Goal: Task Accomplishment & Management: Complete application form

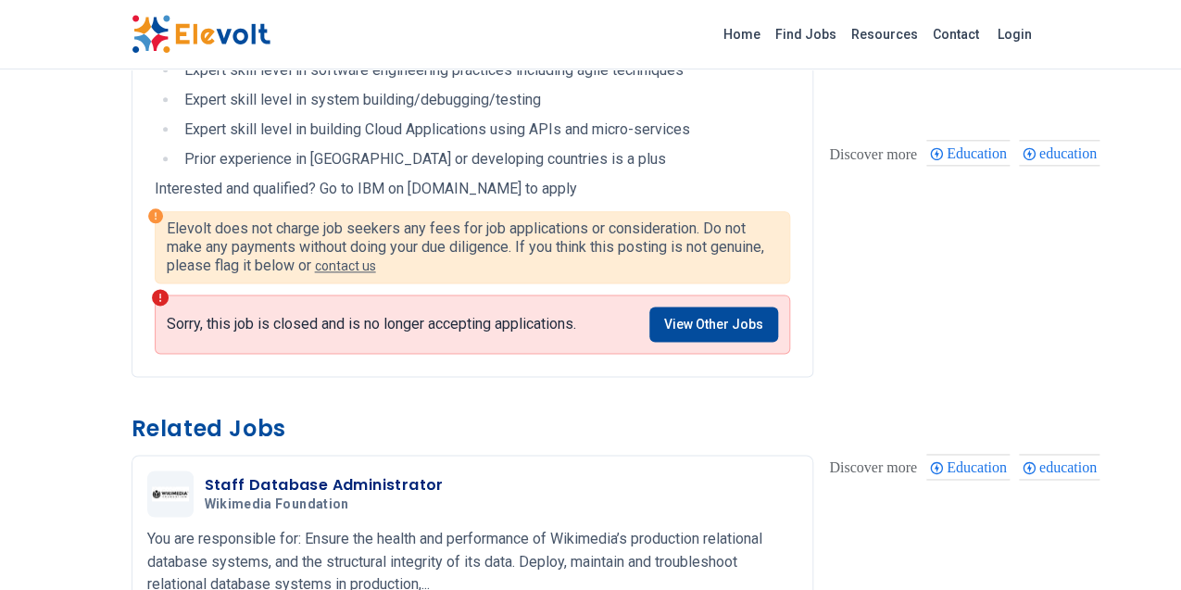
scroll to position [706, 0]
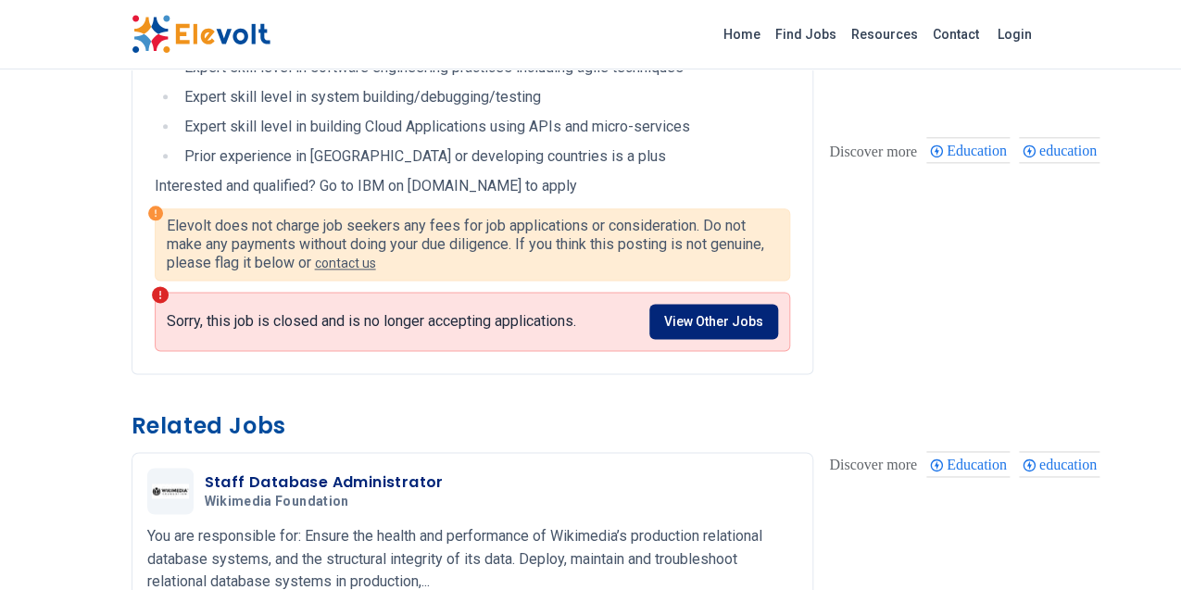
click at [752, 304] on link "View Other Jobs" at bounding box center [713, 321] width 129 height 35
click at [771, 304] on link "View Other Jobs" at bounding box center [713, 321] width 129 height 35
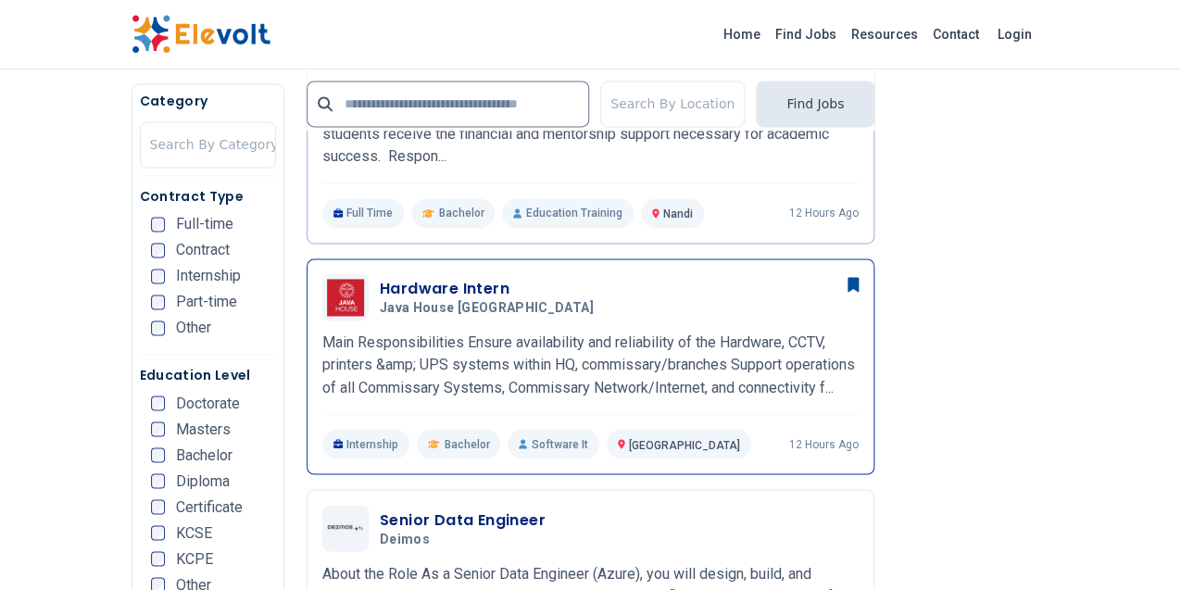
scroll to position [861, 0]
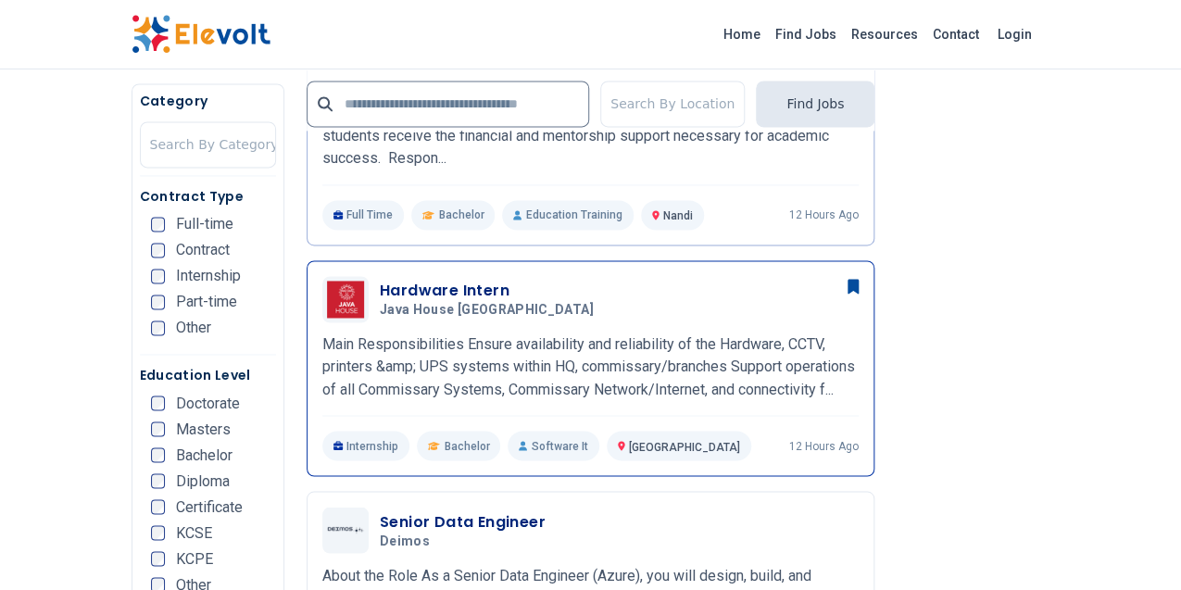
click at [391, 302] on span "Java House [GEOGRAPHIC_DATA]" at bounding box center [487, 310] width 214 height 17
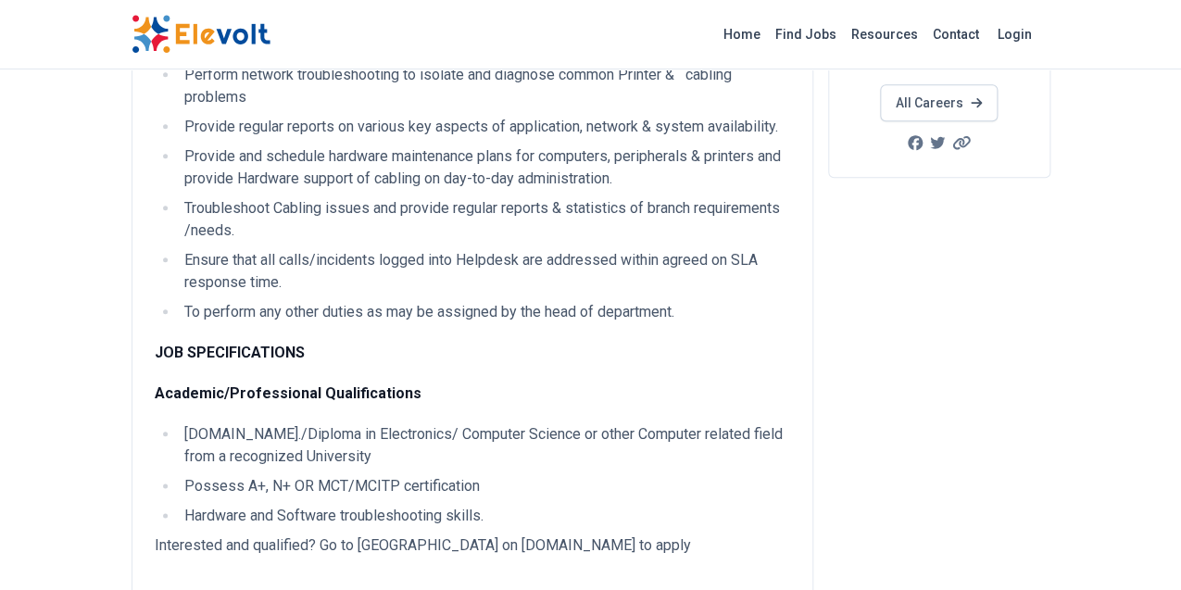
scroll to position [454, 0]
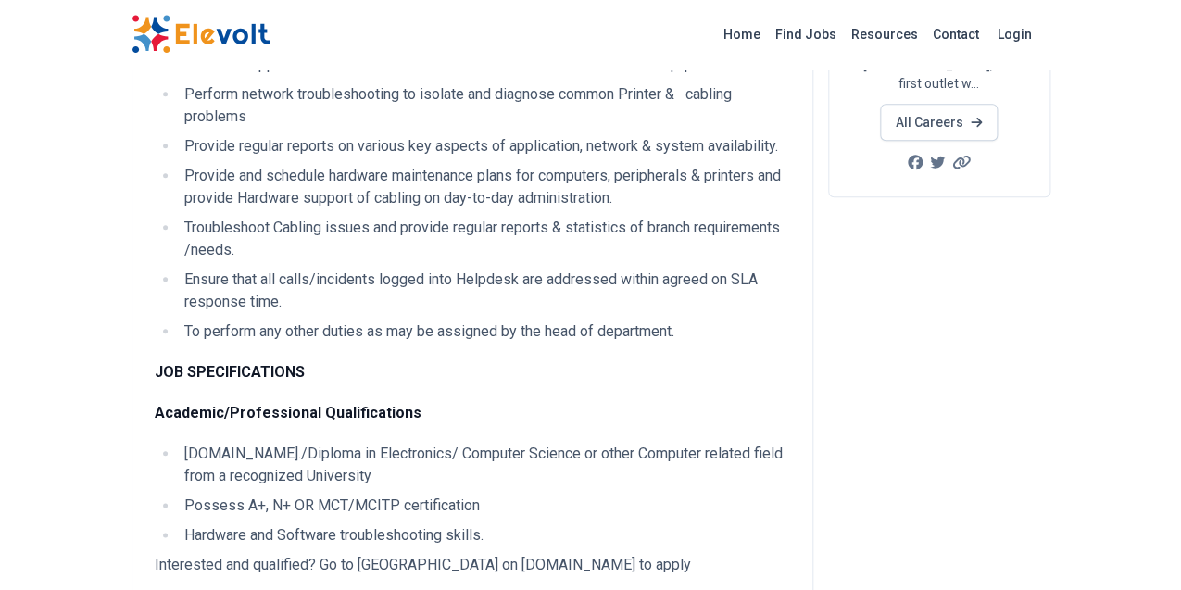
scroll to position [438, 0]
